Goal: Information Seeking & Learning: Check status

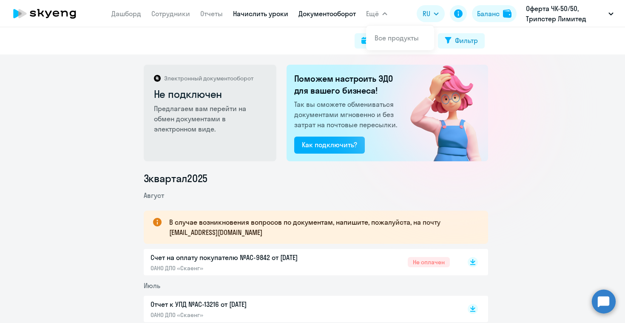
scroll to position [113, 0]
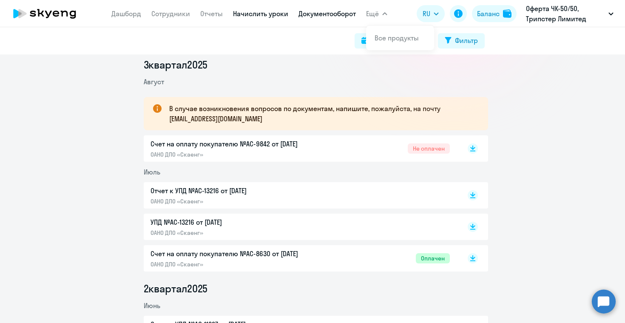
click at [284, 13] on link "Начислить уроки" at bounding box center [260, 13] width 55 height 9
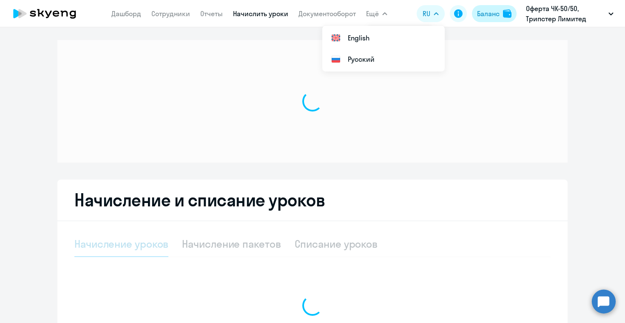
click at [499, 15] on div "Баланс" at bounding box center [488, 14] width 23 height 10
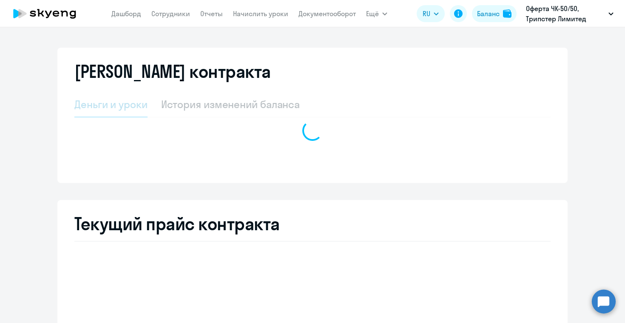
select select "english_adult_not_native_speaker"
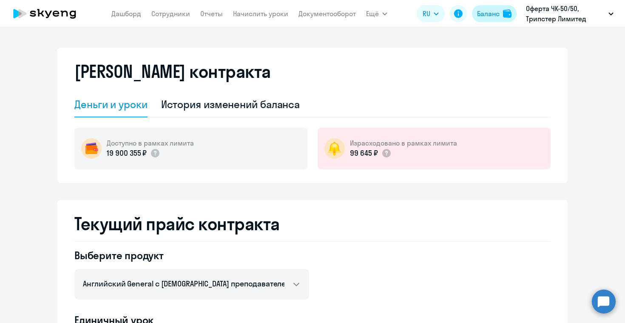
click at [499, 11] on div "Баланс" at bounding box center [488, 14] width 23 height 10
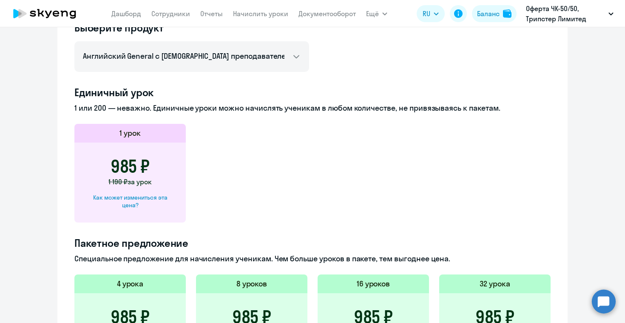
scroll to position [228, 0]
drag, startPoint x: 109, startPoint y: 164, endPoint x: 139, endPoint y: 164, distance: 30.6
click at [139, 164] on h3 "985 ₽" at bounding box center [130, 166] width 39 height 20
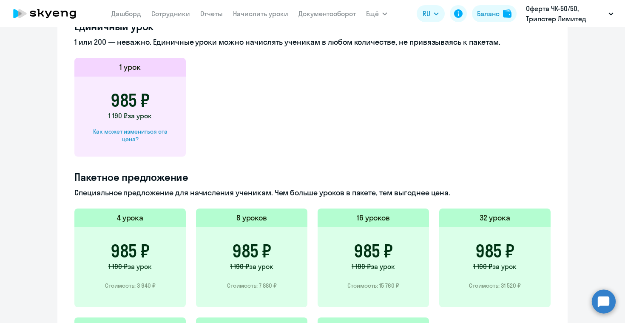
click at [342, 164] on div "Единичный урок 1 или 200 — неважно. Единичные уроки можно начислять ученикам в …" at bounding box center [312, 223] width 476 height 406
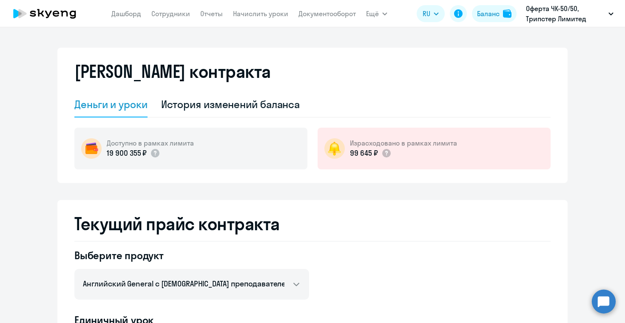
scroll to position [0, 0]
drag, startPoint x: 346, startPoint y: 152, endPoint x: 371, endPoint y: 156, distance: 24.5
click at [371, 156] on p "99 645 ₽" at bounding box center [364, 152] width 28 height 11
click at [308, 11] on link "Документооборот" at bounding box center [326, 13] width 57 height 9
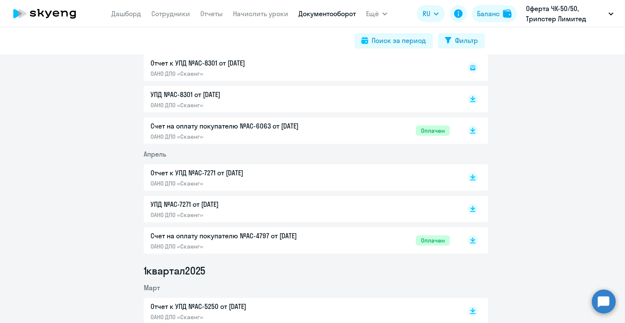
scroll to position [547, 0]
click at [316, 238] on p "Счет на оплату покупателю №AC-4797 от [DATE]" at bounding box center [239, 236] width 179 height 10
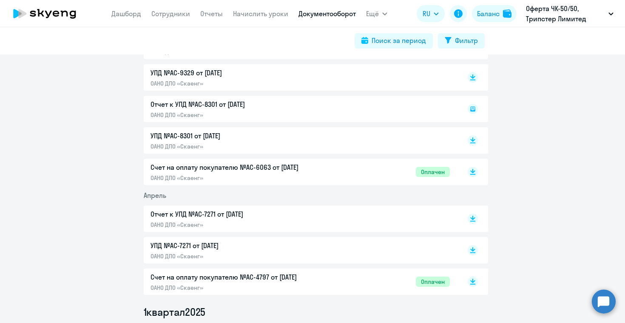
scroll to position [504, 0]
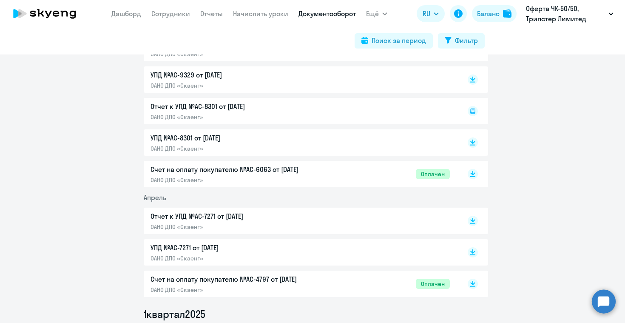
click at [298, 173] on p "Счет на оплату покупателю №AC-6063 от [DATE]" at bounding box center [239, 169] width 179 height 10
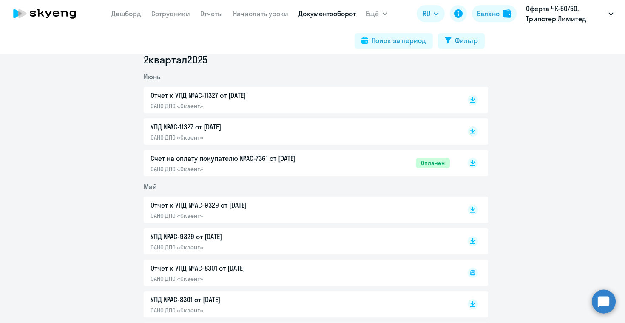
scroll to position [311, 0]
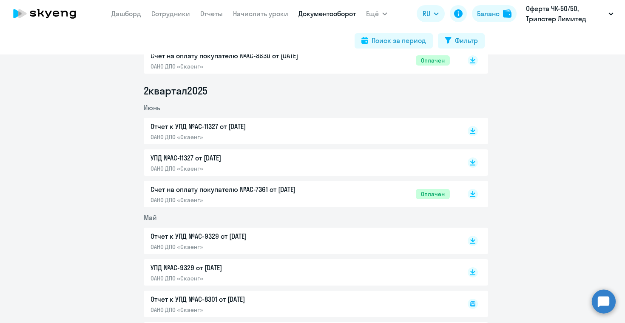
click at [278, 190] on p "Счет на оплату покупателю №AC-7361 от [DATE]" at bounding box center [239, 189] width 179 height 10
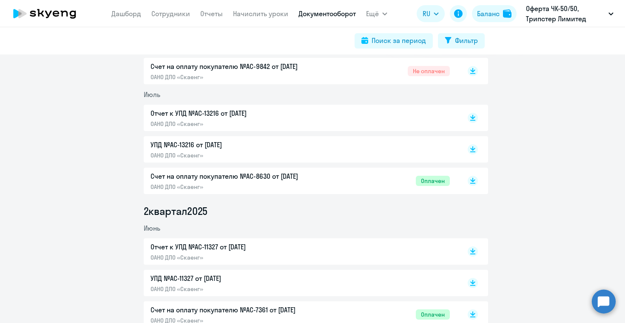
scroll to position [177, 0]
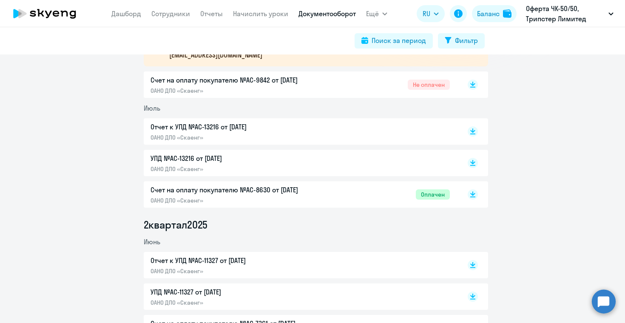
click at [312, 197] on p "ОАНО ДПО «Скаенг»" at bounding box center [239, 200] width 179 height 8
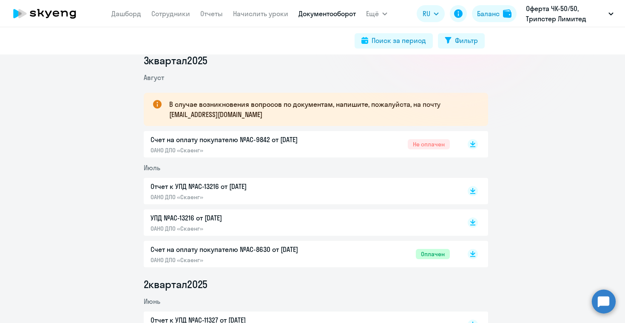
scroll to position [117, 0]
click at [325, 141] on p "Счет на оплату покупателю №AC-9842 от [DATE]" at bounding box center [239, 140] width 179 height 10
